Goal: Navigation & Orientation: Find specific page/section

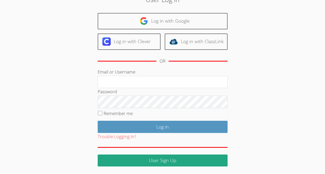
scroll to position [29, 0]
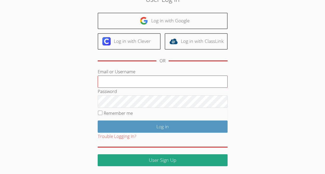
click at [124, 79] on input "Email or Username" at bounding box center [163, 82] width 130 height 12
drag, startPoint x: 142, startPoint y: 82, endPoint x: 130, endPoint y: 82, distance: 12.2
click at [130, 82] on input "ashaprithviraj+admin@airtutors.org" at bounding box center [163, 82] width 130 height 12
type input "ashaprithviraj+tracy@airtutors.org"
click at [98, 120] on input "Log in" at bounding box center [163, 126] width 130 height 12
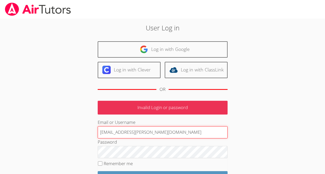
click at [121, 134] on input "[EMAIL_ADDRESS][PERSON_NAME][DOMAIN_NAME]" at bounding box center [163, 132] width 130 height 12
paste input "isc@airtutors.org"
type input "ashaprithviraj+tracyisc@airtutors.org"
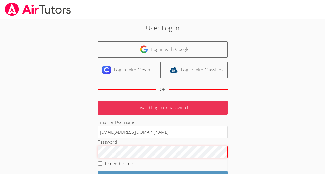
click at [98, 171] on input "Log in" at bounding box center [163, 177] width 130 height 12
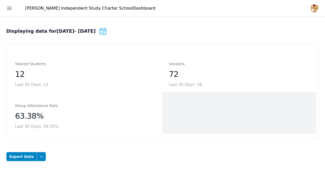
click at [9, 7] on icon "button" at bounding box center [9, 8] width 4 height 3
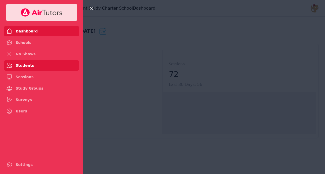
click at [19, 64] on link "Students" at bounding box center [41, 65] width 75 height 10
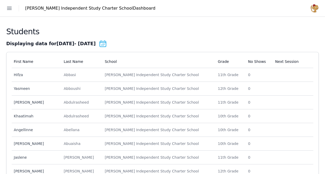
click at [13, 5] on button "Open sidebar" at bounding box center [9, 8] width 11 height 11
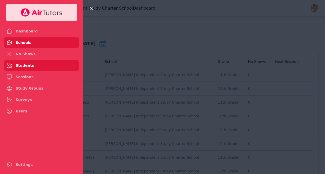
click at [27, 41] on link "Schools" at bounding box center [41, 42] width 75 height 10
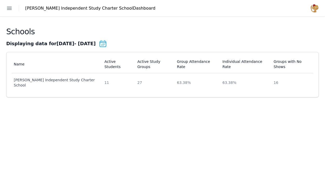
click at [8, 5] on button "Open sidebar" at bounding box center [9, 8] width 11 height 11
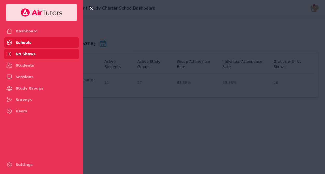
click at [23, 56] on link "No Shows" at bounding box center [41, 54] width 75 height 10
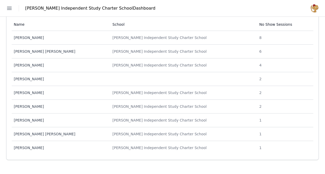
scroll to position [187, 0]
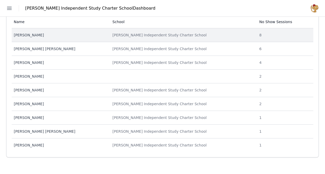
click at [27, 36] on div "[PERSON_NAME]" at bounding box center [60, 34] width 92 height 5
